Goal: Transaction & Acquisition: Purchase product/service

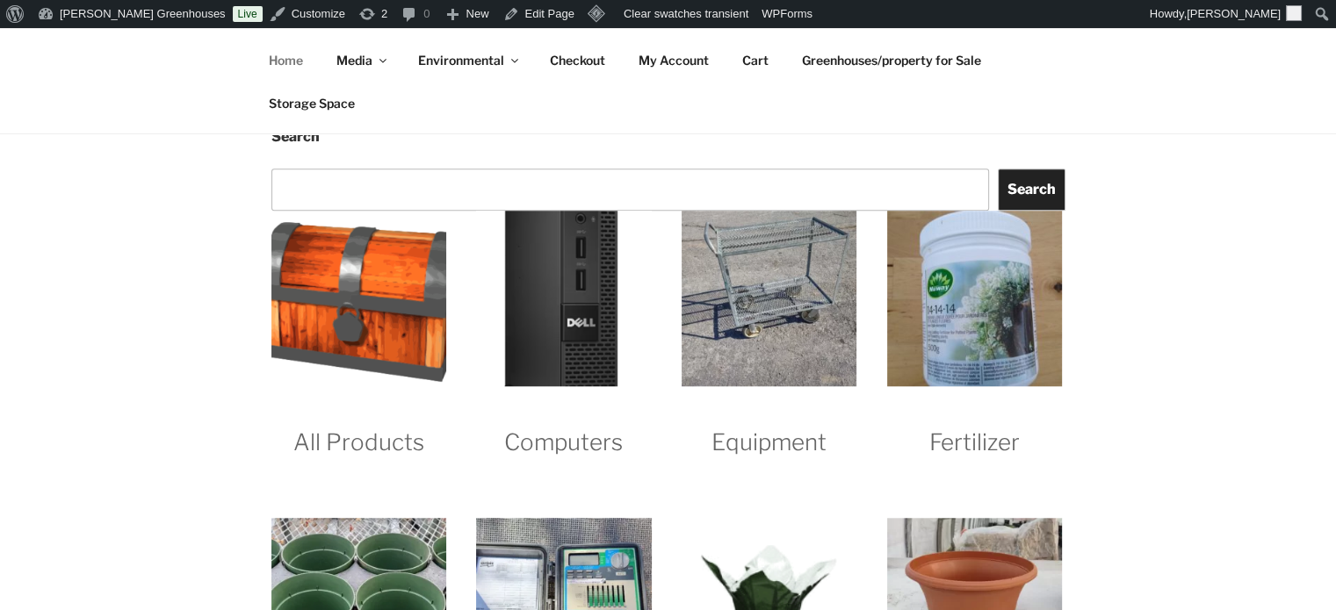
scroll to position [1581, 0]
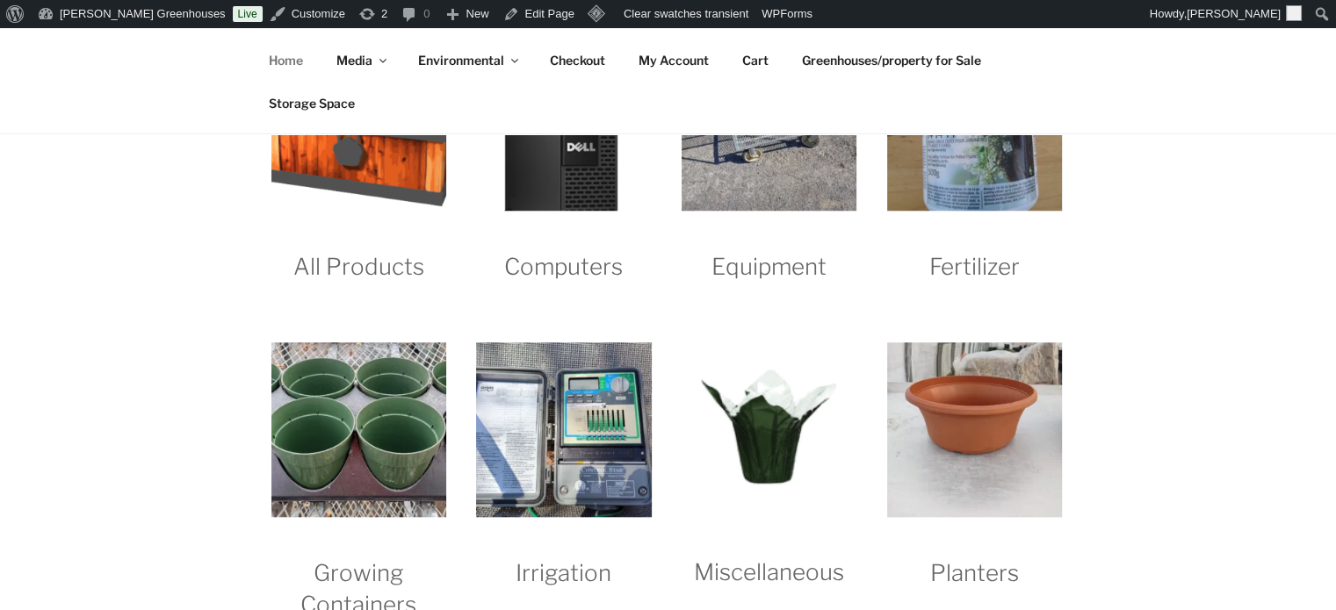
click at [720, 198] on img "Visit product category Equipment" at bounding box center [768, 122] width 175 height 175
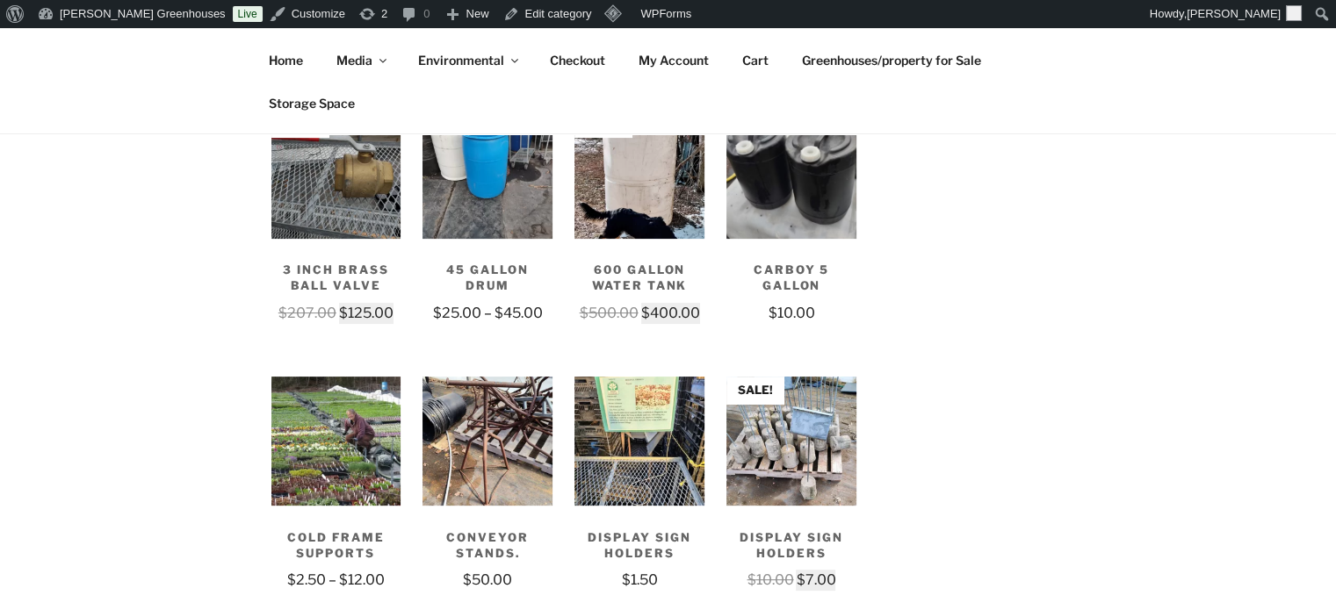
scroll to position [527, 0]
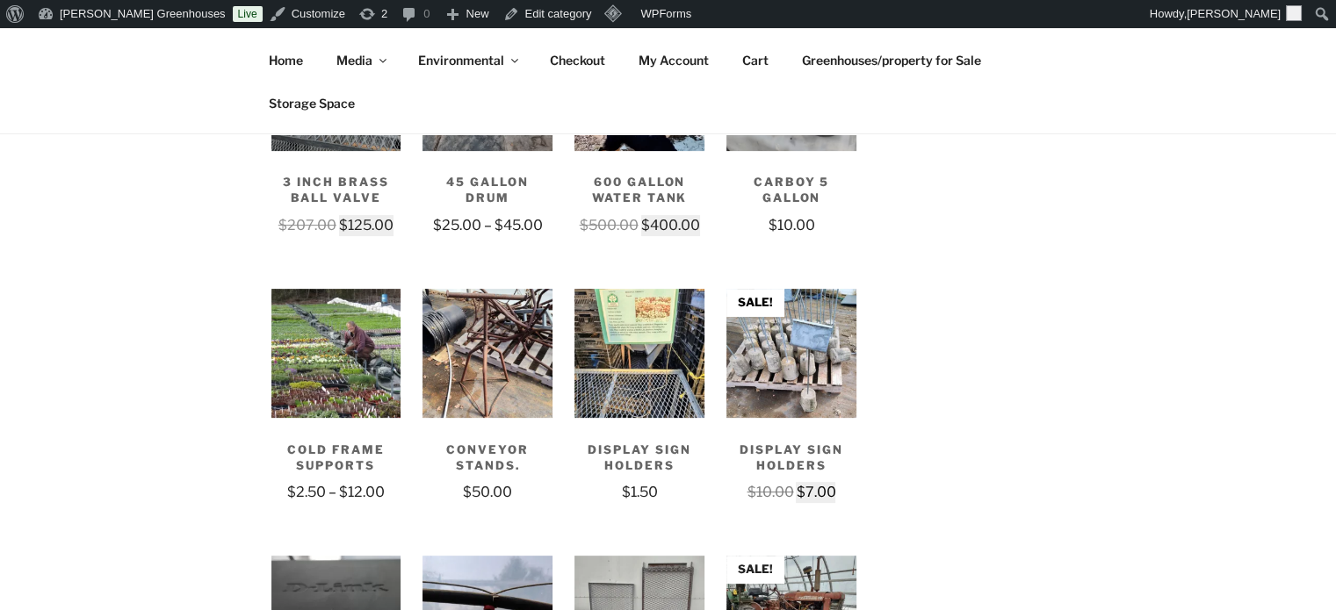
click at [811, 397] on img at bounding box center [791, 354] width 130 height 130
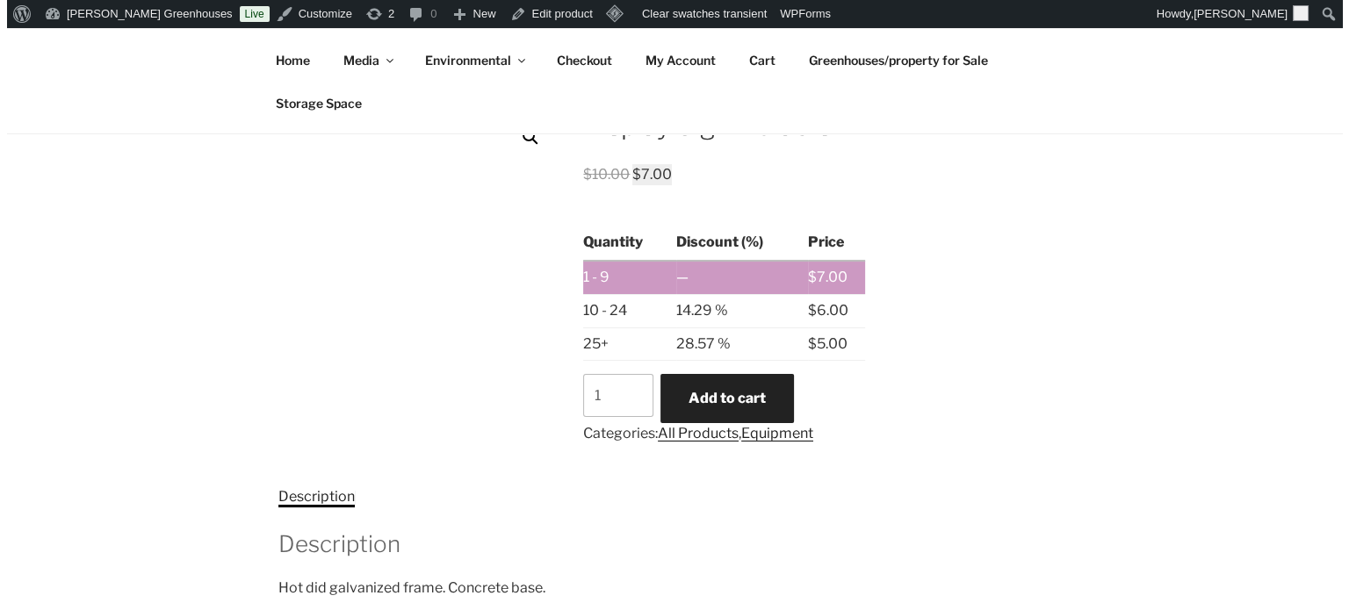
scroll to position [439, 0]
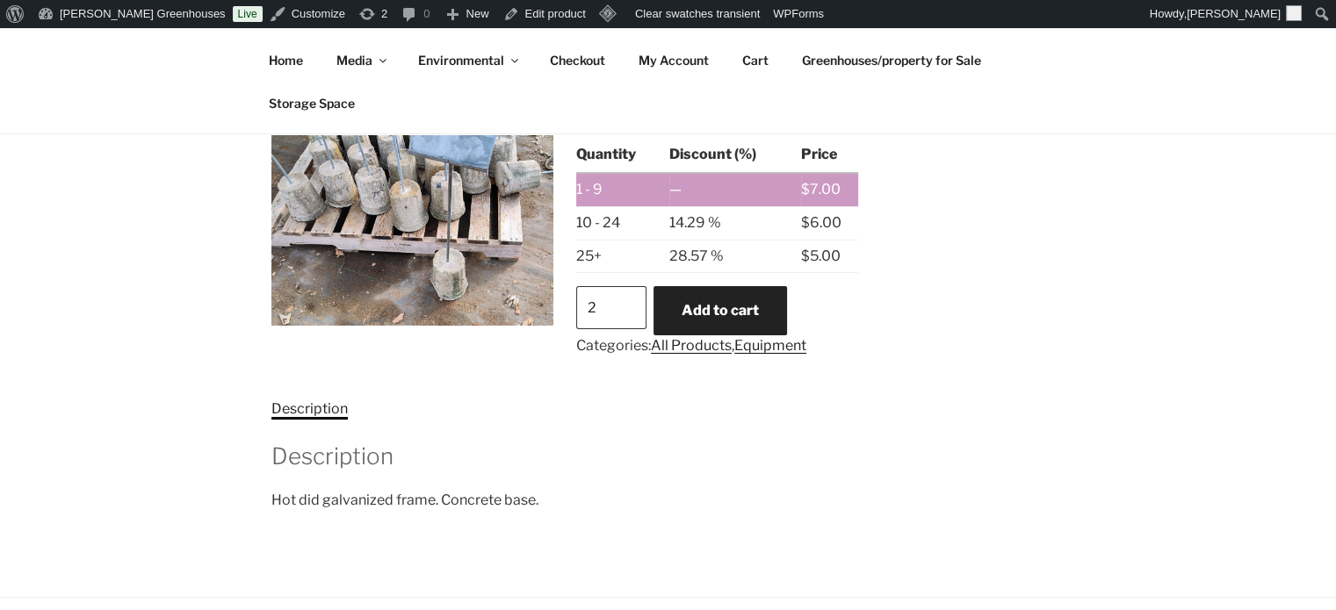
click at [625, 299] on input "2" at bounding box center [611, 307] width 70 height 42
click at [625, 299] on input "3" at bounding box center [611, 307] width 70 height 42
type input "4"
click at [625, 299] on input "4" at bounding box center [611, 307] width 70 height 42
click at [704, 298] on button "Add to cart" at bounding box center [719, 310] width 133 height 49
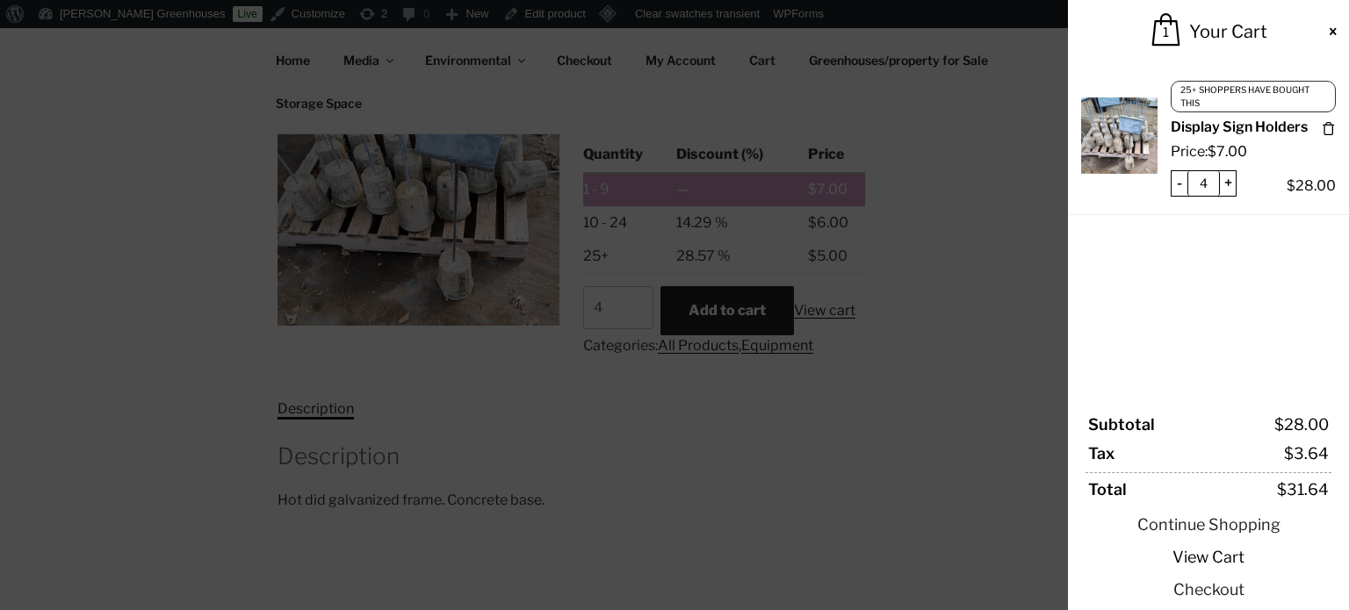
click at [1208, 559] on link "View Cart" at bounding box center [1208, 557] width 246 height 24
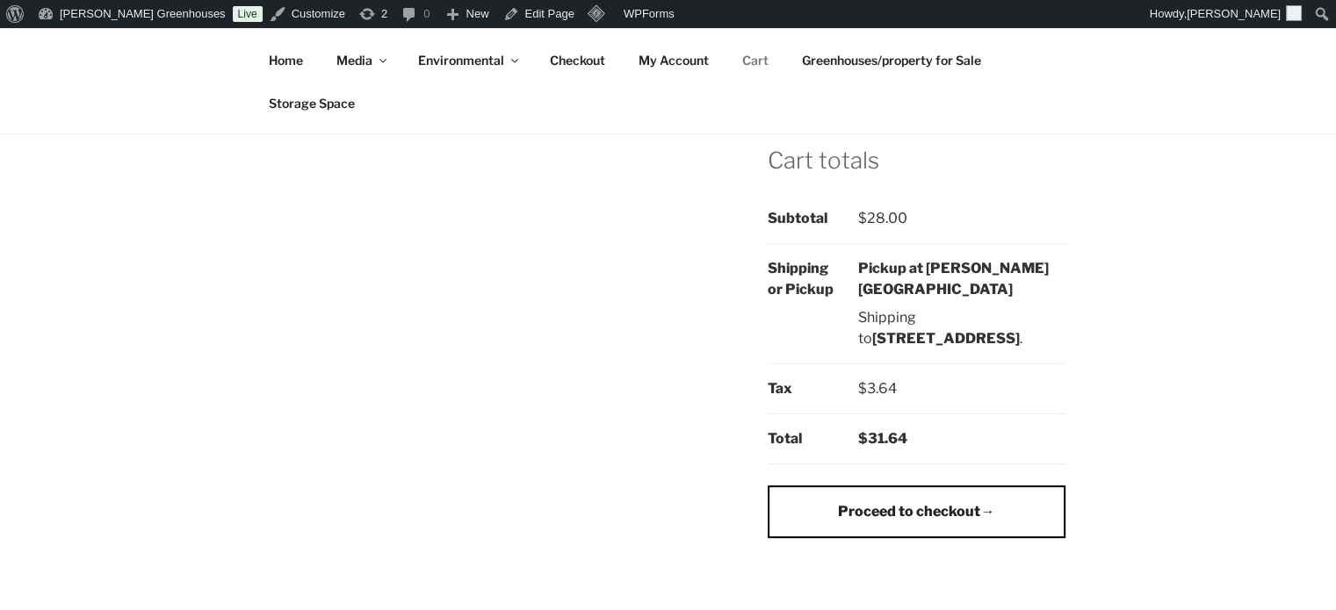
scroll to position [527, 0]
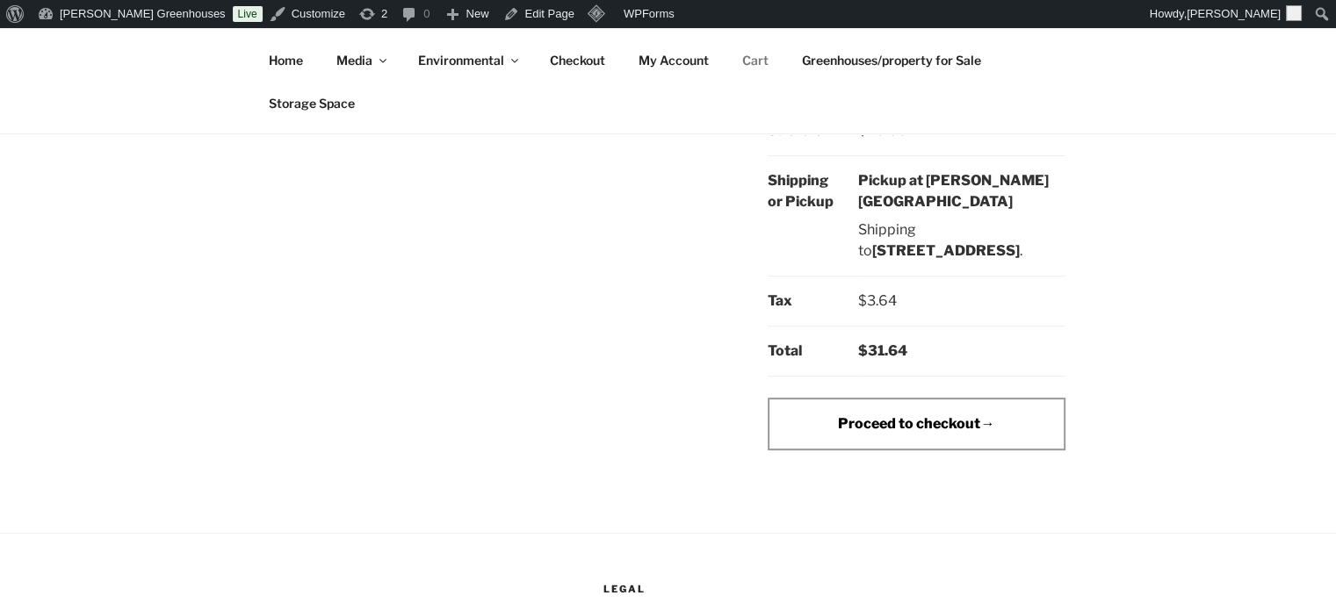
click at [929, 424] on link "Proceed to checkout" at bounding box center [916, 424] width 297 height 53
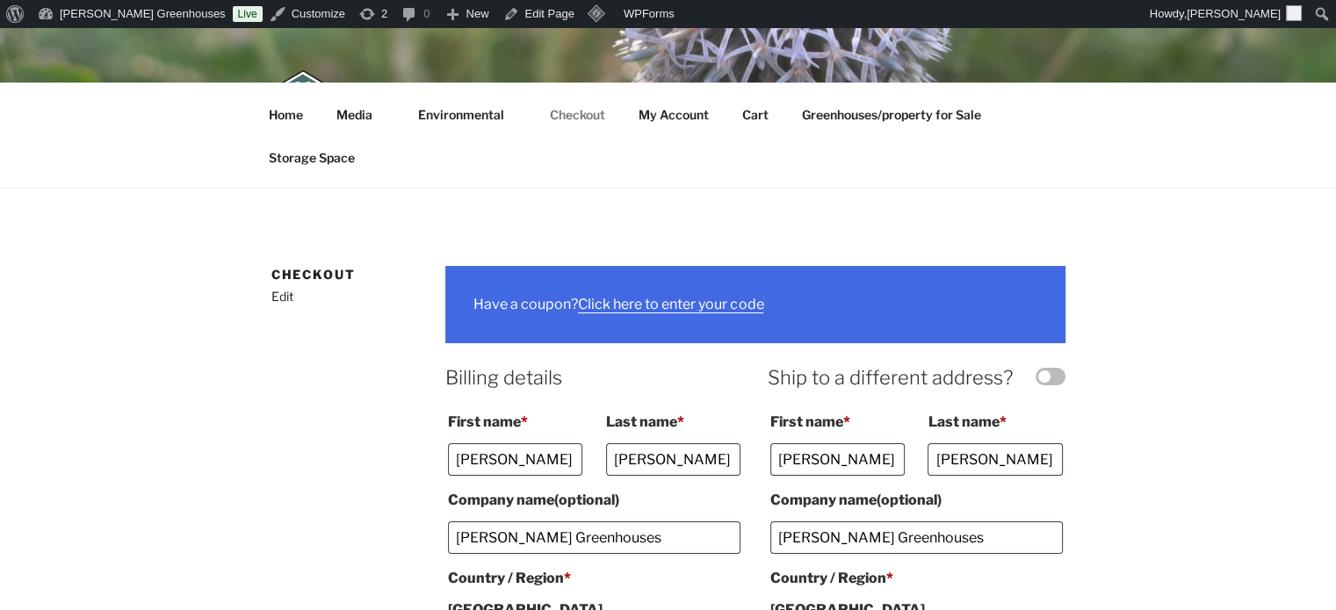
select select "ON"
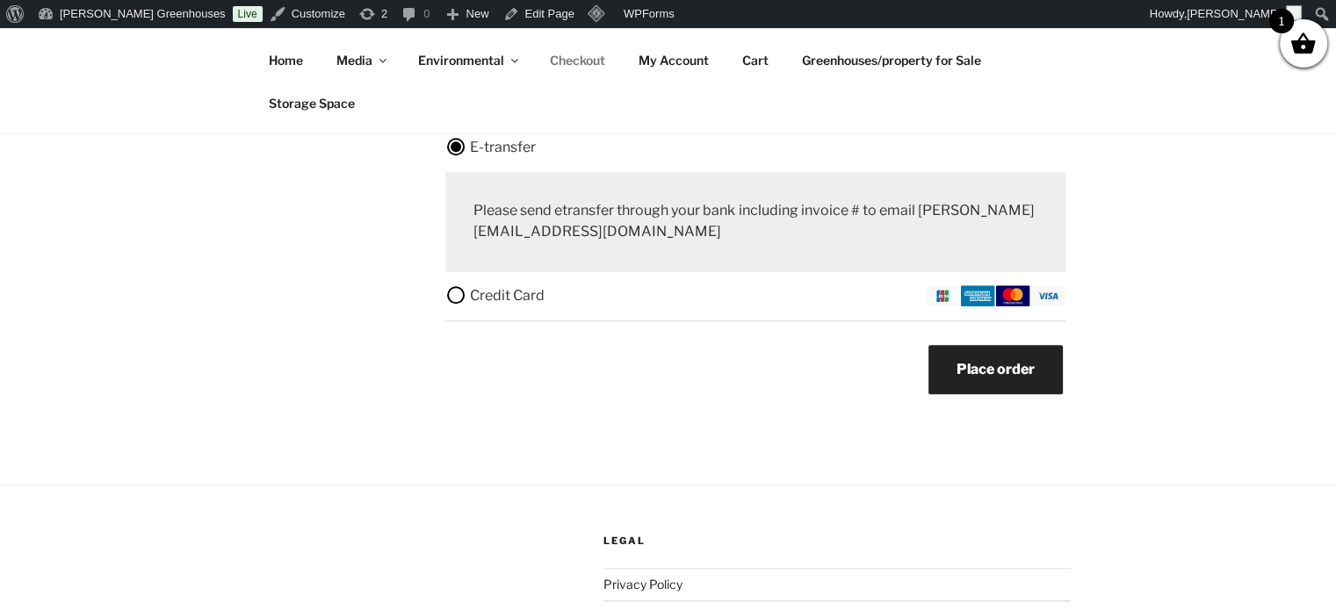
scroll to position [1568, 0]
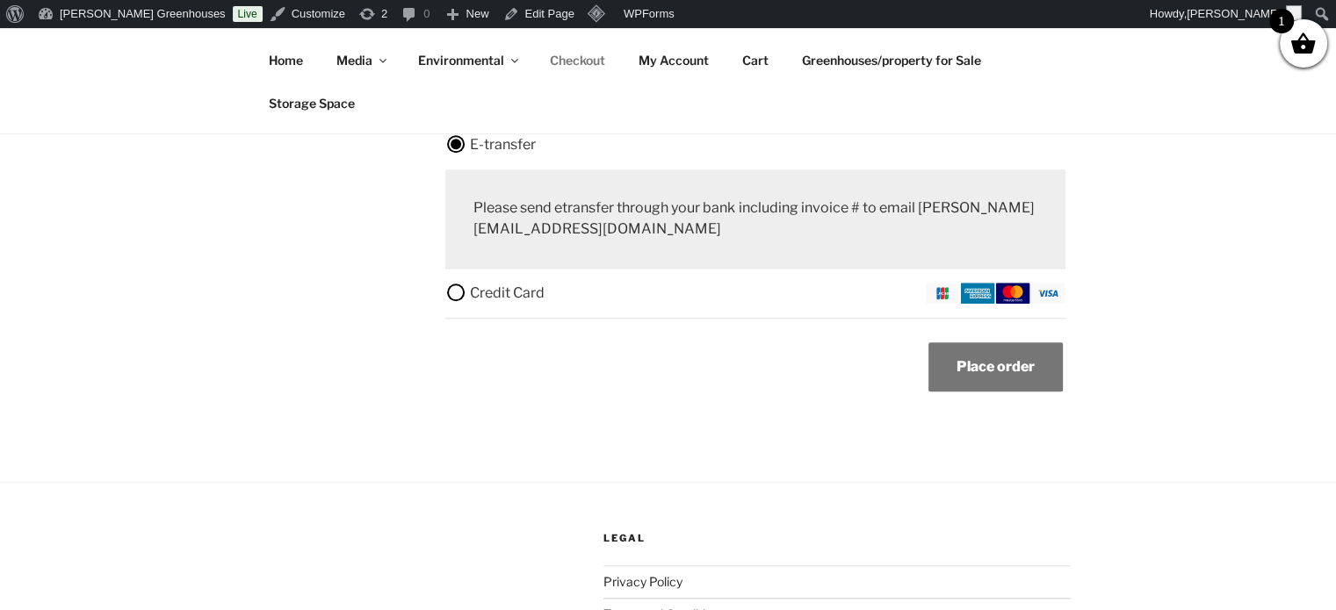
click at [989, 371] on button "Place order" at bounding box center [995, 366] width 134 height 49
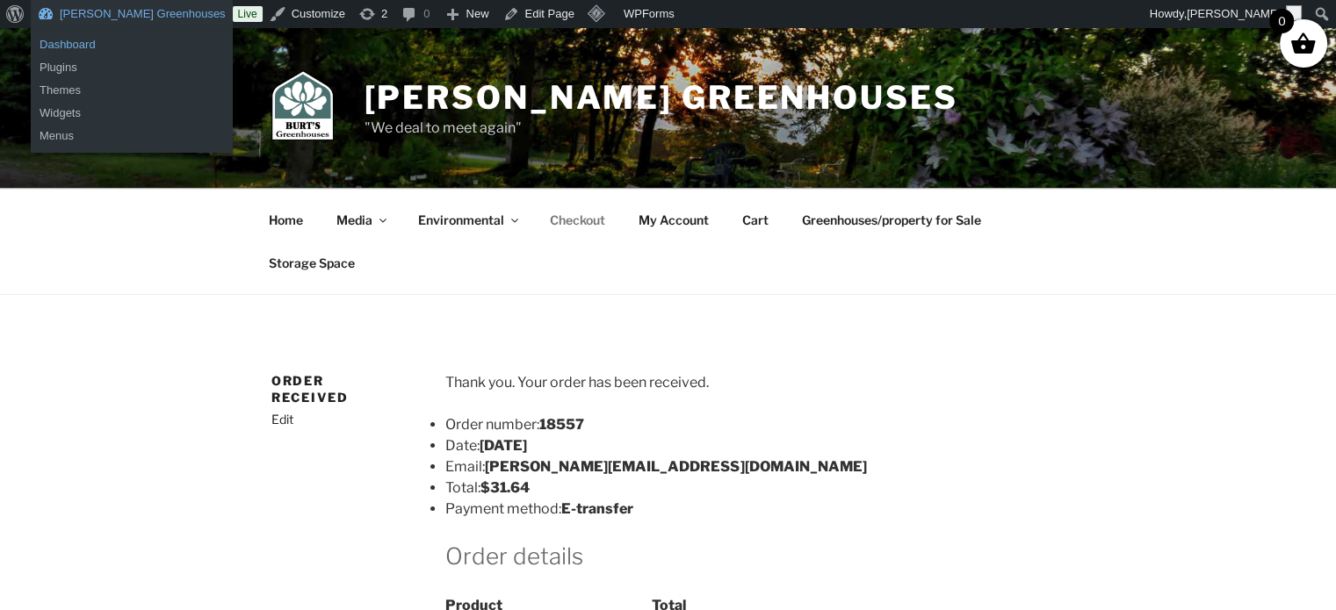
click at [61, 43] on link "Dashboard" at bounding box center [132, 44] width 202 height 23
